Goal: Book appointment/travel/reservation

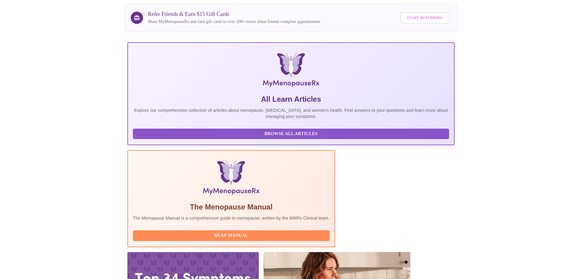
scroll to position [153, 0]
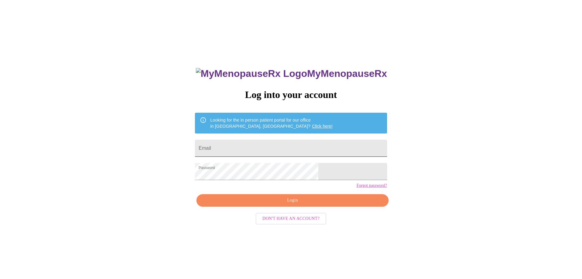
click at [256, 147] on input "Email" at bounding box center [291, 147] width 192 height 17
type input "[PERSON_NAME][EMAIL_ADDRESS][PERSON_NAME][DOMAIN_NAME]"
click at [279, 204] on span "Login" at bounding box center [293, 200] width 178 height 8
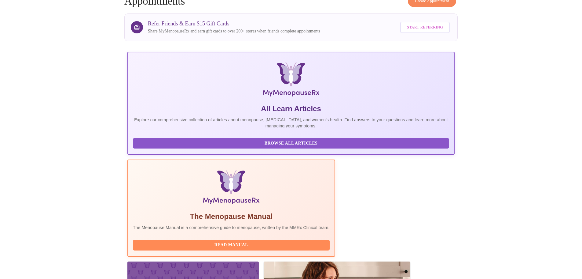
scroll to position [92, 0]
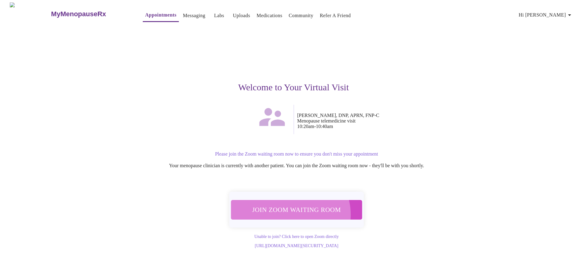
click at [290, 210] on span "Join Zoom Waiting Room" at bounding box center [297, 209] width 116 height 11
